Goal: Information Seeking & Learning: Learn about a topic

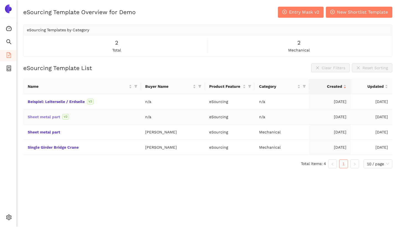
click at [0, 0] on link "Sheet metal part" at bounding box center [0, 0] width 0 height 0
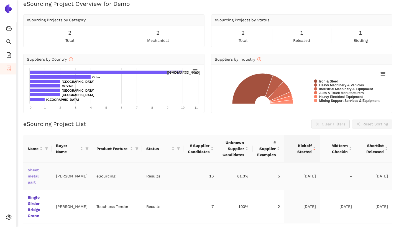
scroll to position [7, 0]
click at [0, 0] on link "Sheet metal part" at bounding box center [0, 0] width 0 height 0
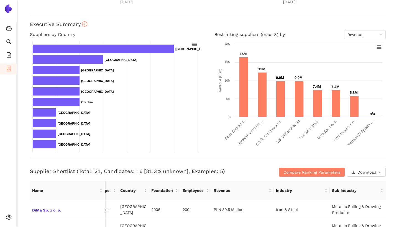
scroll to position [83, 0]
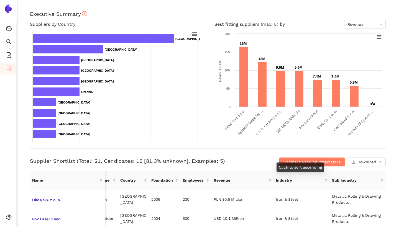
click at [290, 168] on div "Click to sort ascending" at bounding box center [301, 167] width 48 height 9
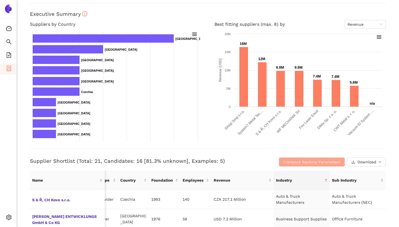
click at [291, 160] on span "Compare Ranking Parameters" at bounding box center [311, 162] width 57 height 6
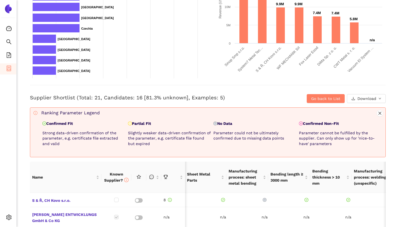
scroll to position [184, 0]
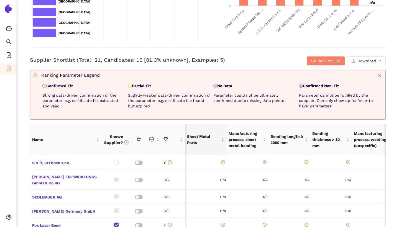
click at [199, 146] on div "Sheet Metal Parts" at bounding box center [205, 140] width 37 height 12
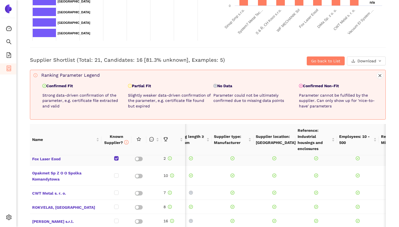
scroll to position [0, 0]
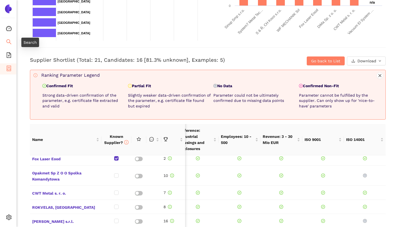
click at [9, 43] on icon "search" at bounding box center [9, 42] width 6 height 6
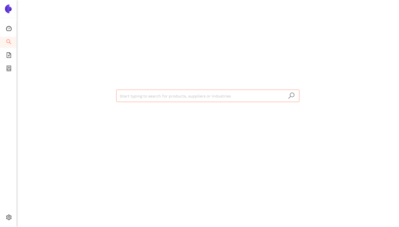
click at [178, 93] on input "search" at bounding box center [208, 96] width 176 height 12
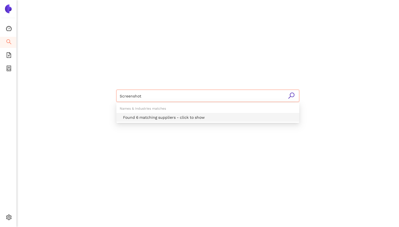
click at [160, 99] on input "Screenshot" at bounding box center [208, 96] width 176 height 12
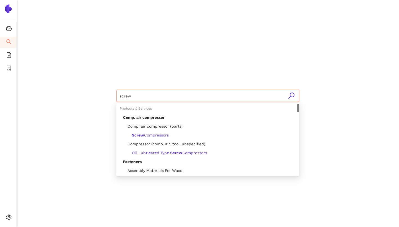
type input "screws"
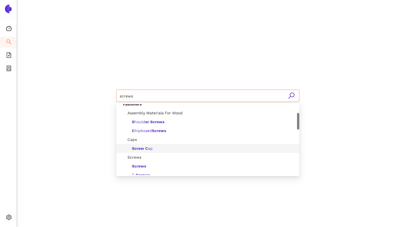
scroll to position [52, 0]
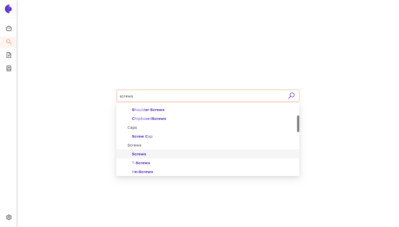
click at [137, 153] on b "Screws" at bounding box center [139, 154] width 14 height 4
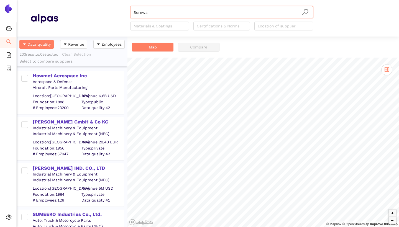
scroll to position [0, 0]
click at [80, 73] on div "Howmet Aerospace Inc" at bounding box center [78, 76] width 91 height 7
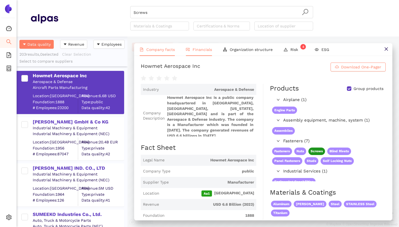
scroll to position [0, 0]
click at [203, 46] on li "Financials" at bounding box center [198, 49] width 37 height 13
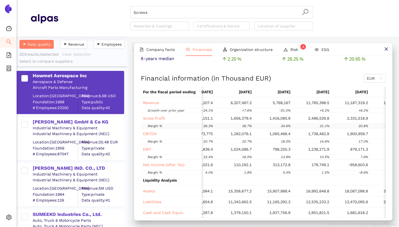
scroll to position [0, 155]
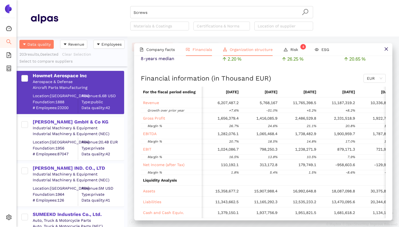
click at [257, 49] on span "Organization structure" at bounding box center [251, 49] width 43 height 4
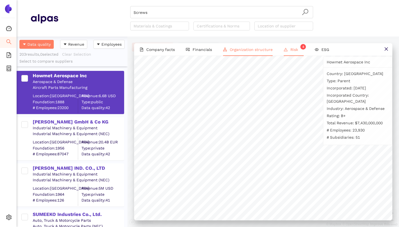
click at [291, 47] on li "Risk 4" at bounding box center [293, 49] width 31 height 13
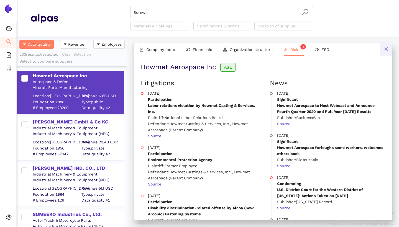
click at [388, 51] on icon "close" at bounding box center [386, 49] width 4 height 4
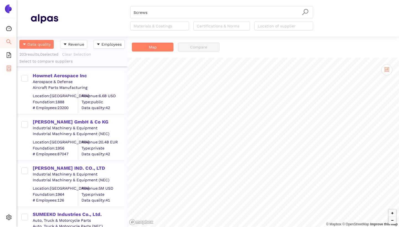
click at [7, 65] on span "container" at bounding box center [9, 69] width 6 height 11
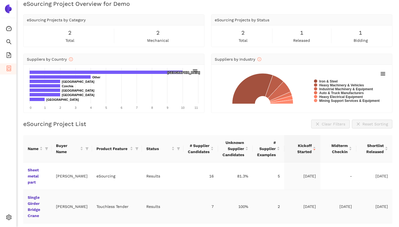
scroll to position [7, 0]
click at [0, 0] on link "Single Girder Bridge Crane" at bounding box center [0, 0] width 0 height 0
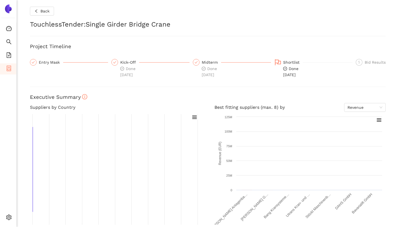
checkbox input "true"
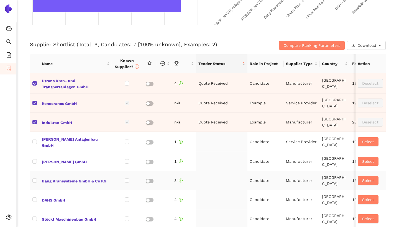
scroll to position [207, 0]
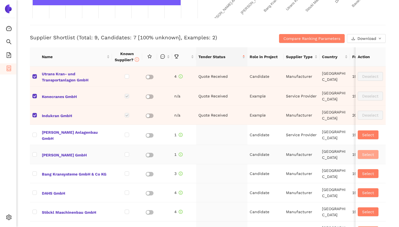
click at [362, 155] on span "Select" at bounding box center [368, 155] width 12 height 6
checkbox input "true"
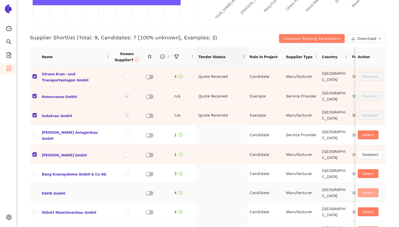
click at [358, 189] on button "Select" at bounding box center [368, 192] width 21 height 9
checkbox input "true"
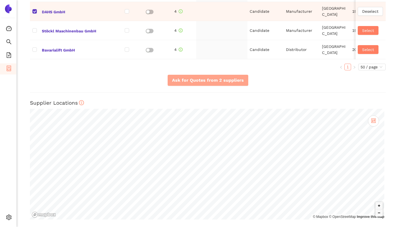
scroll to position [388, 0]
